Goal: Information Seeking & Learning: Learn about a topic

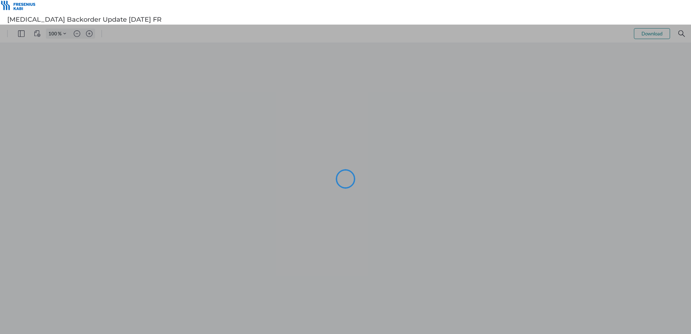
type input "101"
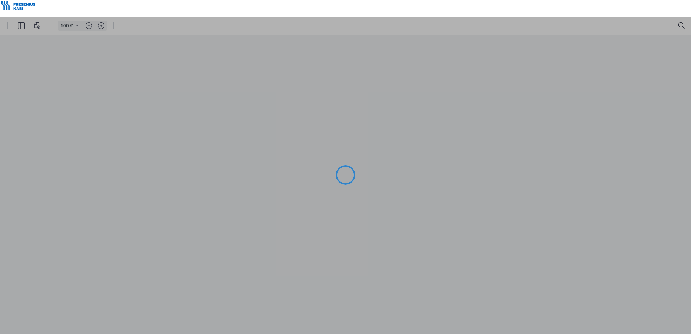
type input "101"
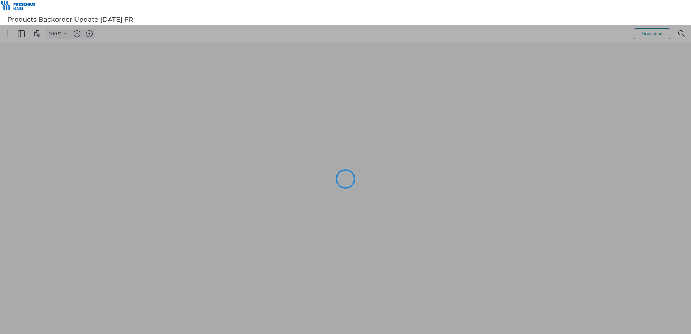
type input "101"
